Goal: Find contact information: Find contact information

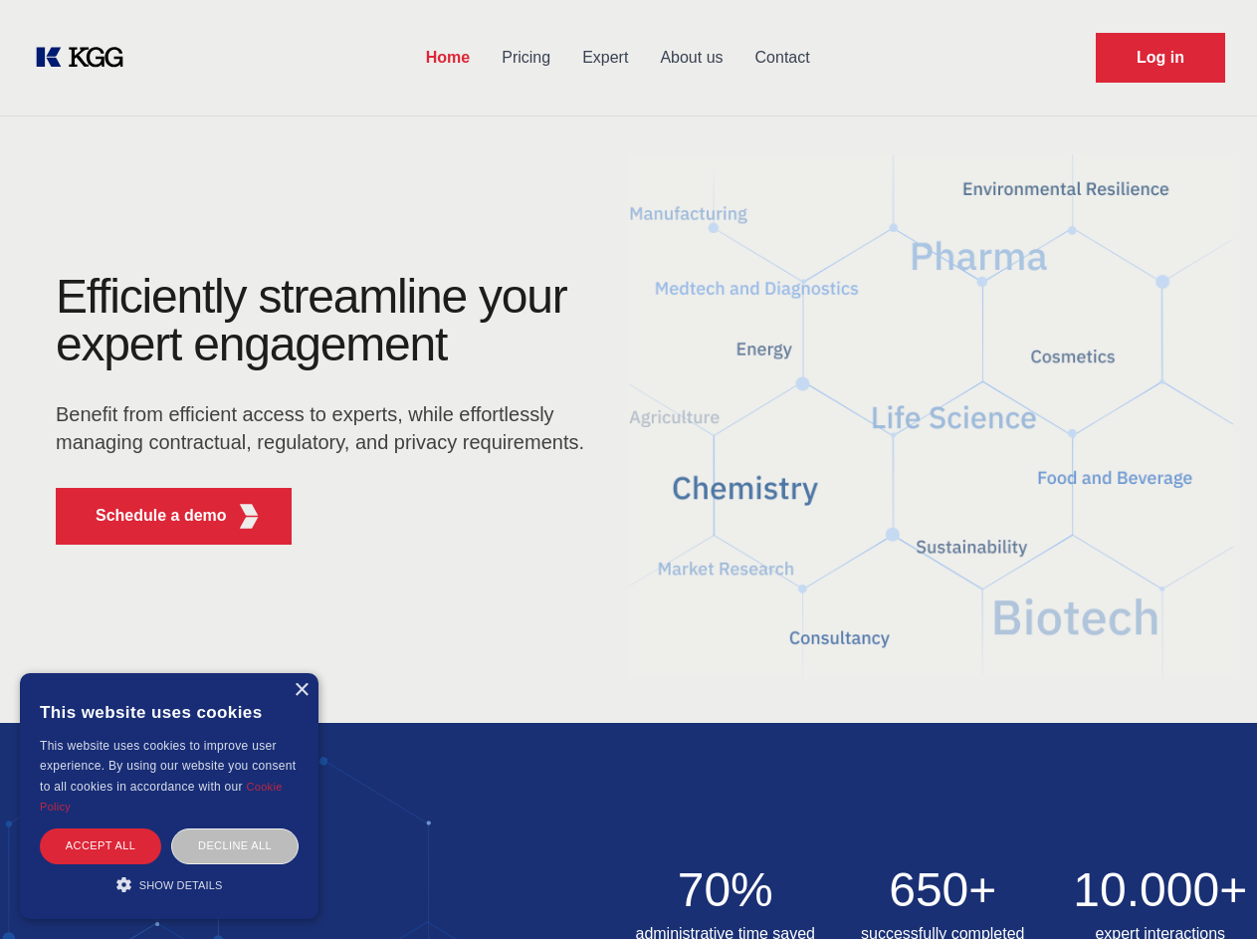
click at [628, 469] on div "Efficiently streamline your expert engagement Benefit from efficient access to …" at bounding box center [326, 417] width 605 height 288
click at [149, 516] on p "Schedule a demo" at bounding box center [161, 516] width 131 height 24
click at [301, 690] on div "× This website uses cookies This website uses cookies to improve user experienc…" at bounding box center [169, 796] width 299 height 246
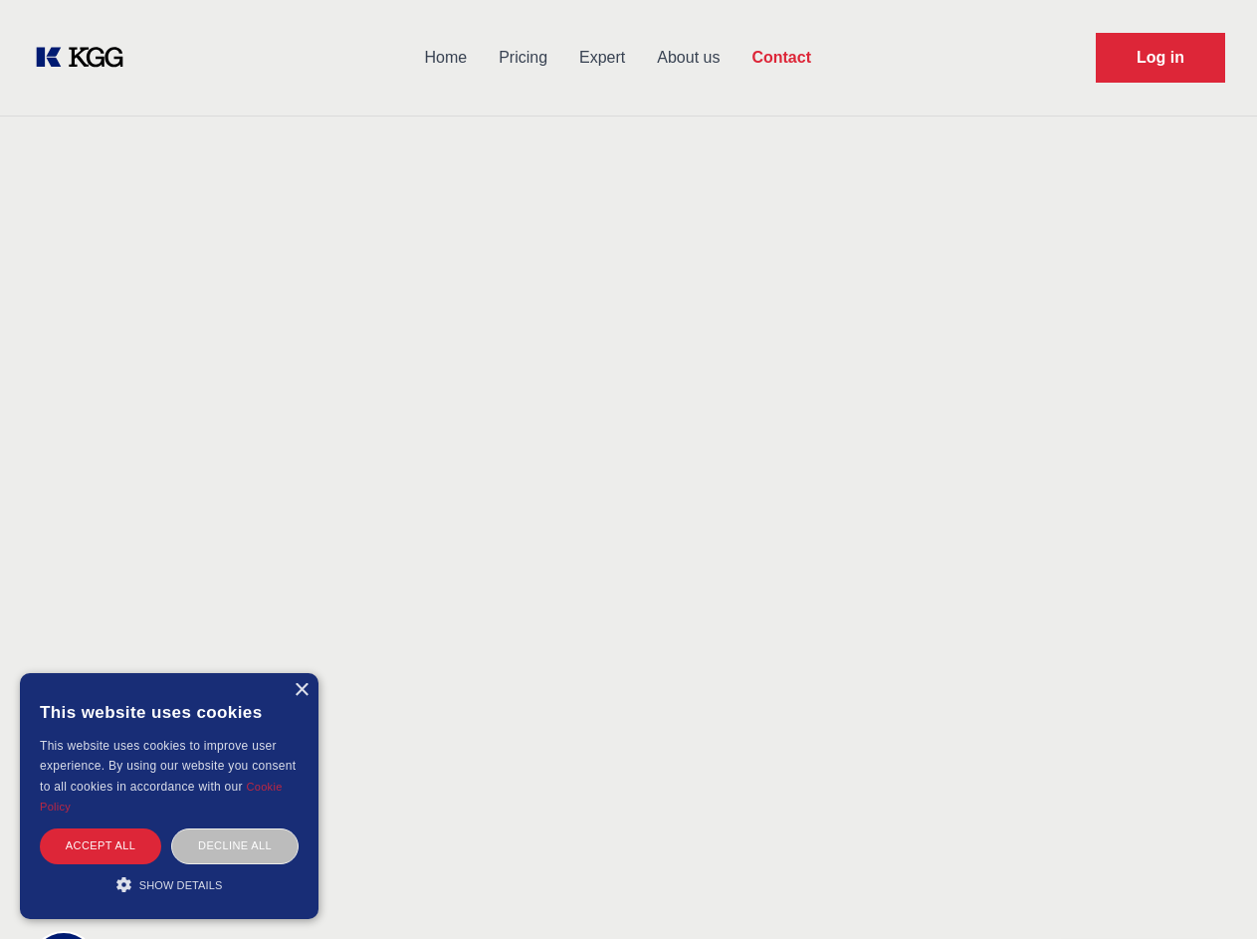
click at [101, 845] on div "Accept all" at bounding box center [100, 845] width 121 height 35
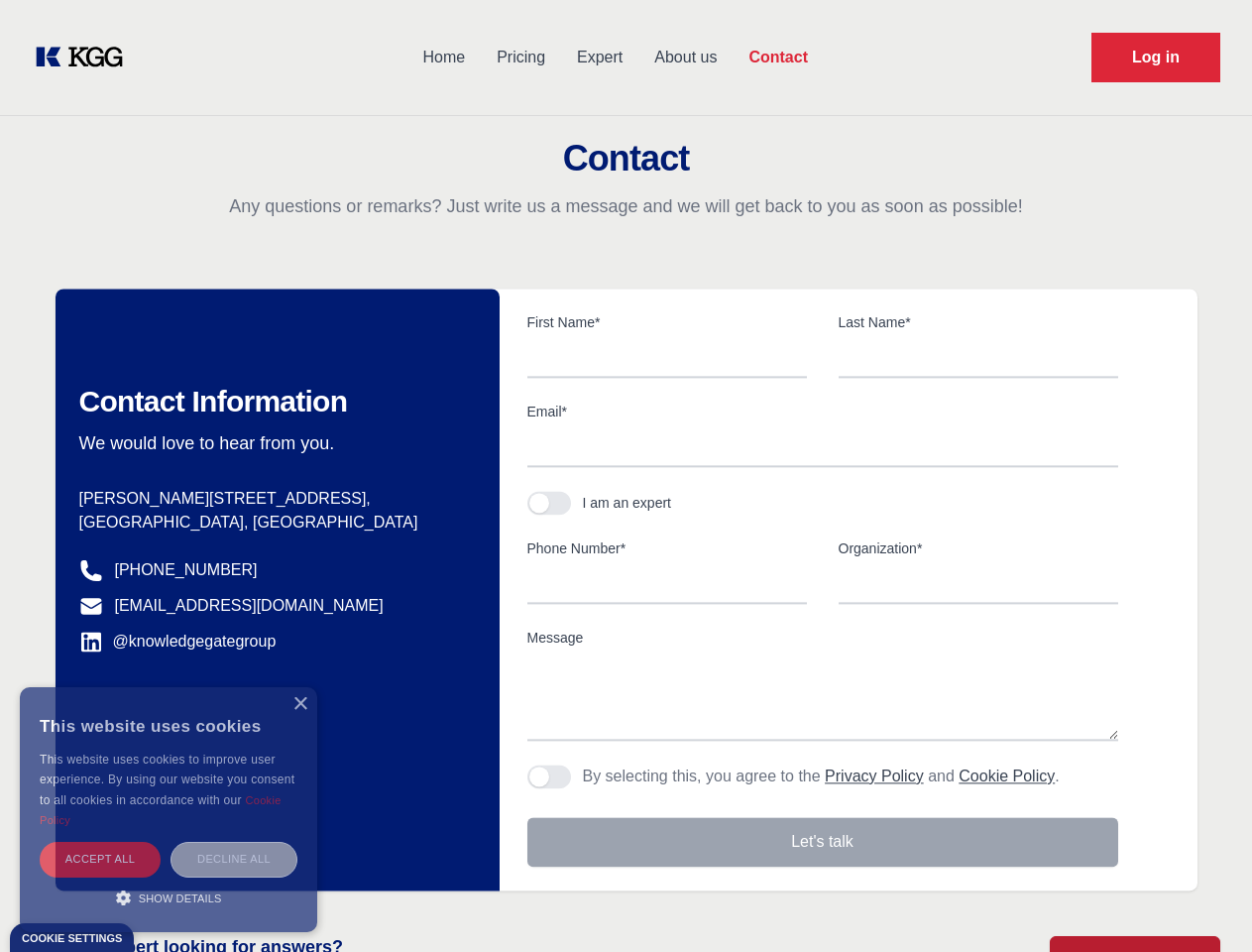
click at [234, 841] on div "Decline all" at bounding box center [233, 858] width 126 height 35
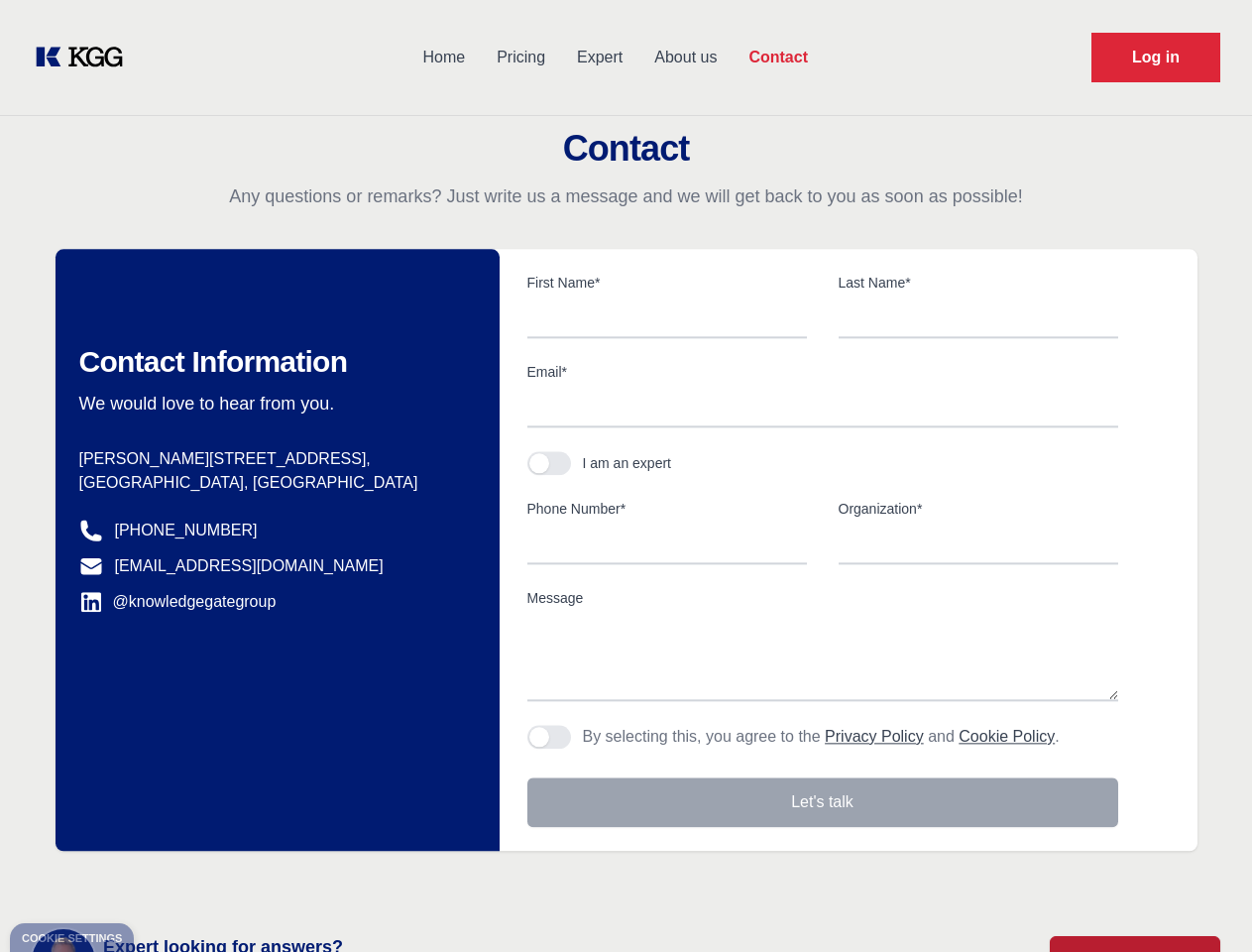
click at [168, 880] on main "Contact Any questions or remarks? Just write us a message and we will get back …" at bounding box center [626, 516] width 1252 height 1032
